Goal: Transaction & Acquisition: Download file/media

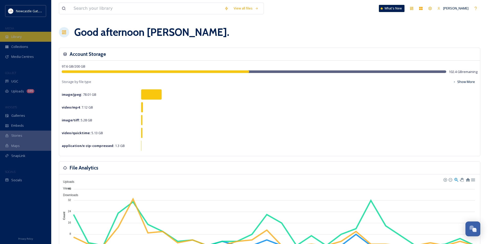
click at [20, 33] on div "Library" at bounding box center [25, 37] width 51 height 10
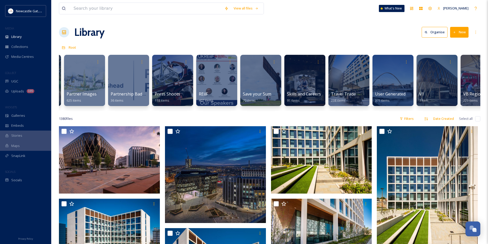
scroll to position [0, 1032]
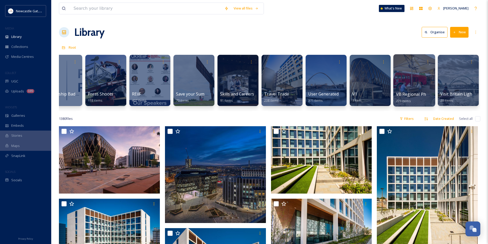
click at [414, 79] on div at bounding box center [414, 80] width 42 height 52
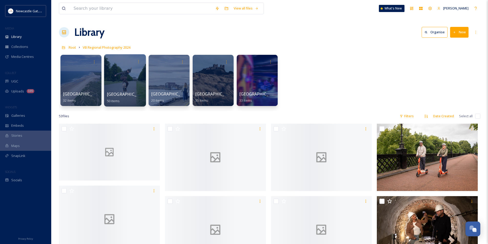
click at [113, 90] on div at bounding box center [125, 80] width 42 height 52
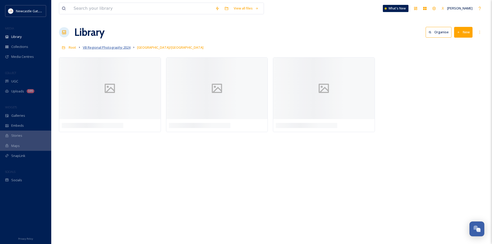
click at [122, 48] on span "VB Regional Photography 2024" at bounding box center [107, 47] width 48 height 5
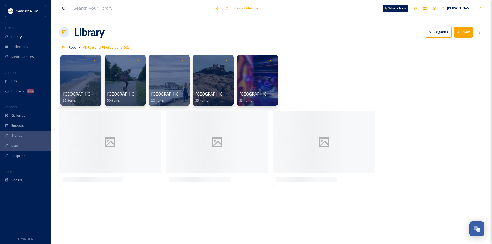
click at [73, 48] on span "Root" at bounding box center [72, 47] width 7 height 5
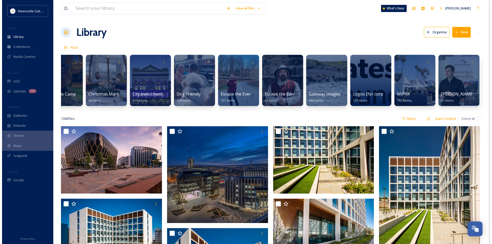
scroll to position [0, 206]
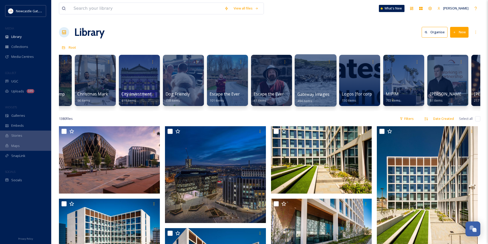
click at [318, 91] on div at bounding box center [316, 80] width 42 height 52
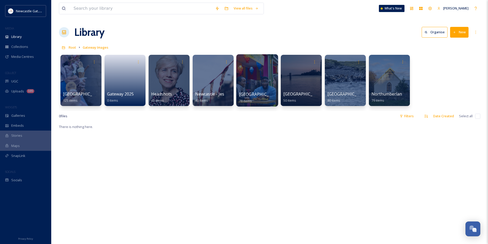
click at [248, 84] on div at bounding box center [257, 80] width 42 height 52
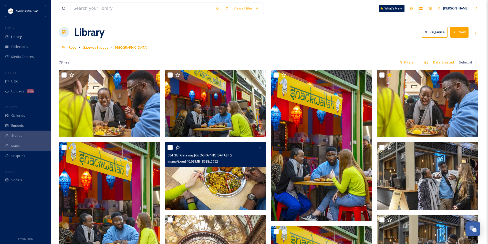
click at [249, 182] on img at bounding box center [215, 175] width 101 height 67
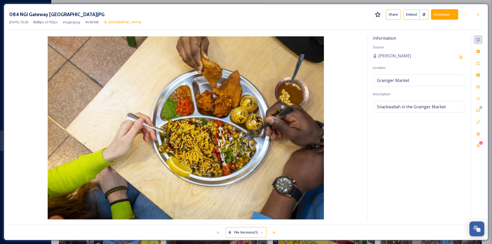
click at [447, 13] on button "Download" at bounding box center [444, 14] width 27 height 11
click at [447, 28] on span "Download Original (8688 x 5792)" at bounding box center [431, 26] width 48 height 5
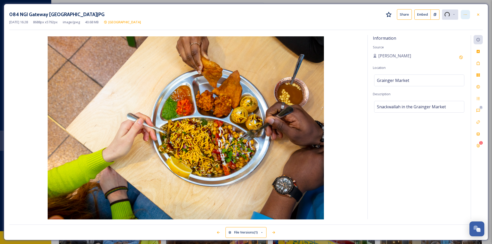
click at [465, 16] on icon at bounding box center [465, 15] width 4 height 4
click at [332, 11] on div "084 NGI Gateway [GEOGRAPHIC_DATA]JPG Share Embed Rename File Move to Folder Sha…" at bounding box center [245, 14] width 473 height 11
click at [452, 16] on icon at bounding box center [453, 14] width 3 height 3
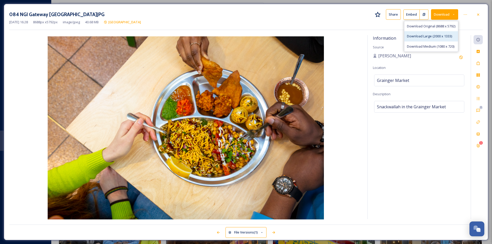
click at [449, 34] on div "Download Large (2000 x 1333)" at bounding box center [431, 36] width 54 height 10
